Goal: Information Seeking & Learning: Find specific page/section

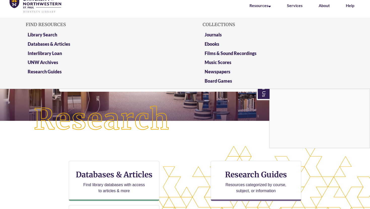
scroll to position [93, 0]
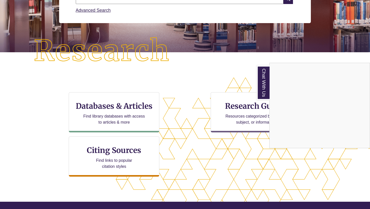
click at [232, 113] on div "Chat With Us" at bounding box center [185, 104] width 370 height 209
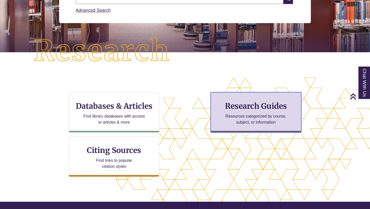
click at [239, 108] on h3 "Research Guides" at bounding box center [256, 106] width 82 height 10
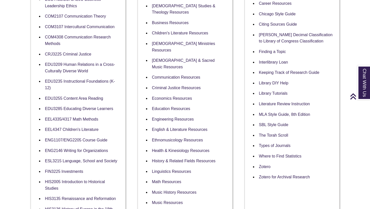
scroll to position [180, 0]
click at [89, 120] on link "EEL4335/4317 Math Methods" at bounding box center [71, 119] width 53 height 5
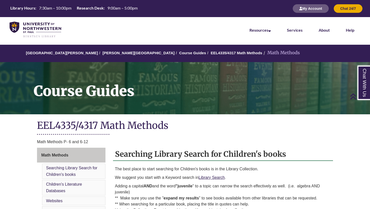
scroll to position [82, 0]
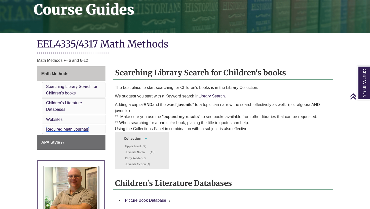
click at [78, 129] on link "Required Math Journals" at bounding box center [67, 129] width 43 height 4
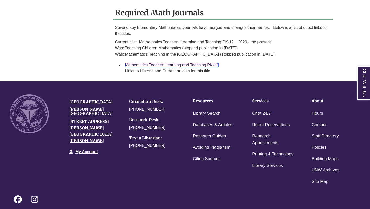
click at [199, 63] on link "Mathematics Teacher: Learning and Teaching PK-12" at bounding box center [171, 65] width 93 height 4
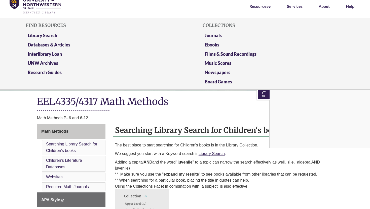
scroll to position [46, 0]
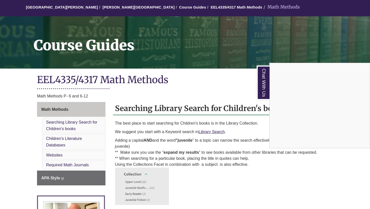
click at [245, 137] on div "Chat With Us" at bounding box center [185, 104] width 370 height 209
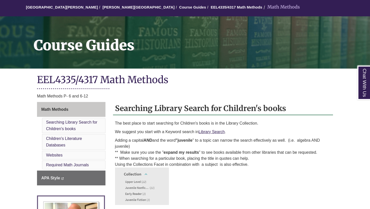
click at [282, 87] on h1 "EEL4335/4317 Math Methods" at bounding box center [185, 80] width 296 height 13
